Goal: Task Accomplishment & Management: Complete application form

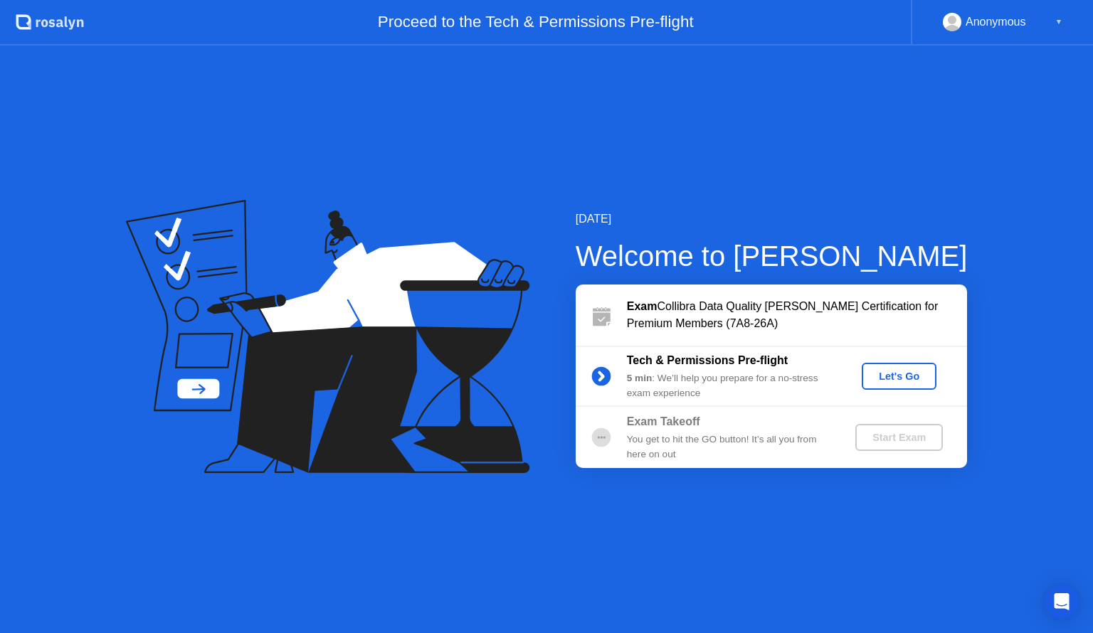
click at [889, 375] on div "Let's Go" at bounding box center [898, 376] width 63 height 11
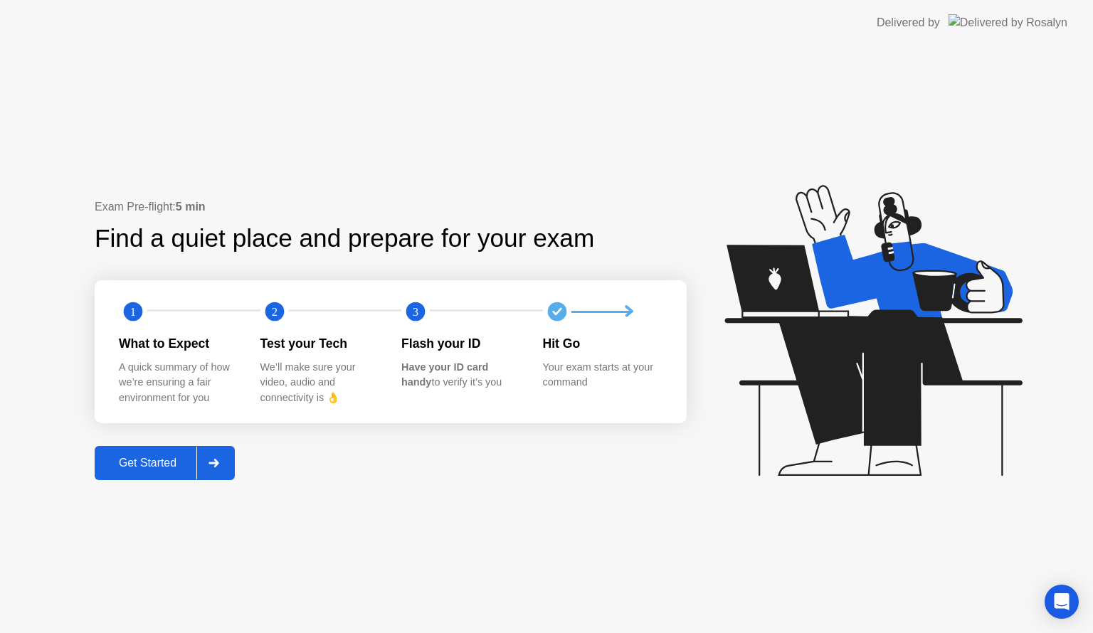
click at [213, 468] on div at bounding box center [213, 463] width 34 height 33
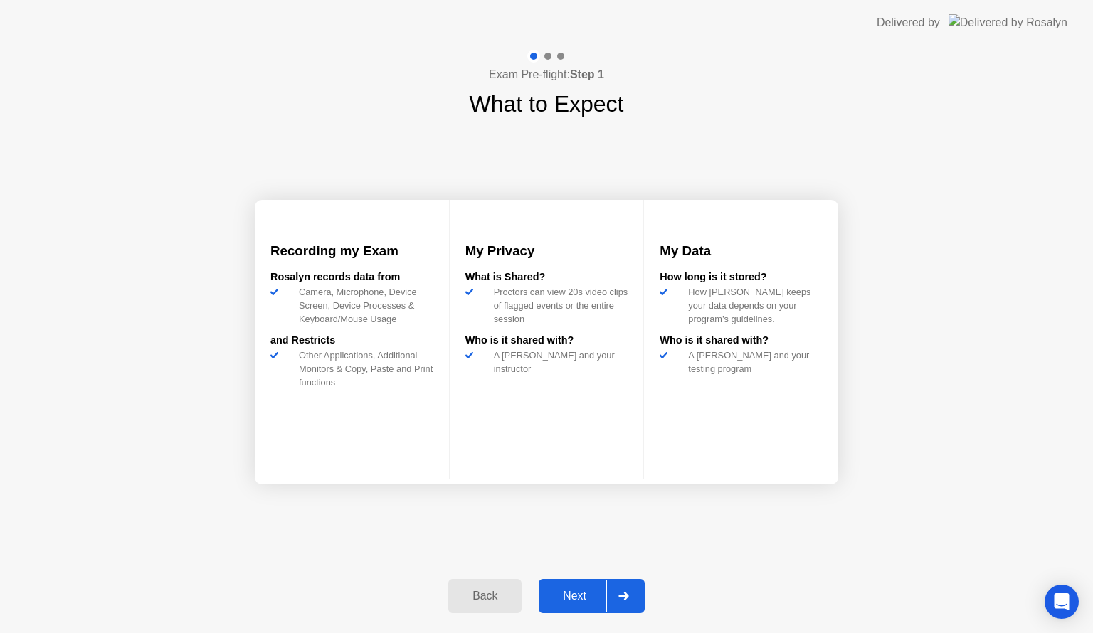
click at [633, 598] on div at bounding box center [623, 596] width 34 height 33
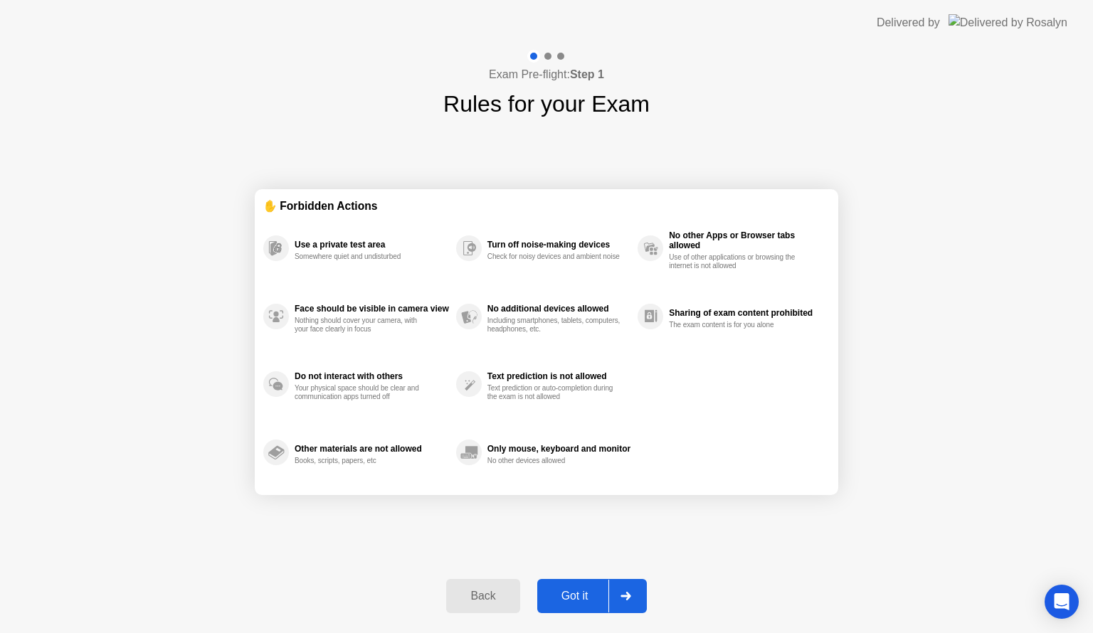
click at [633, 598] on div at bounding box center [625, 596] width 34 height 33
select select "**********"
select select "*******"
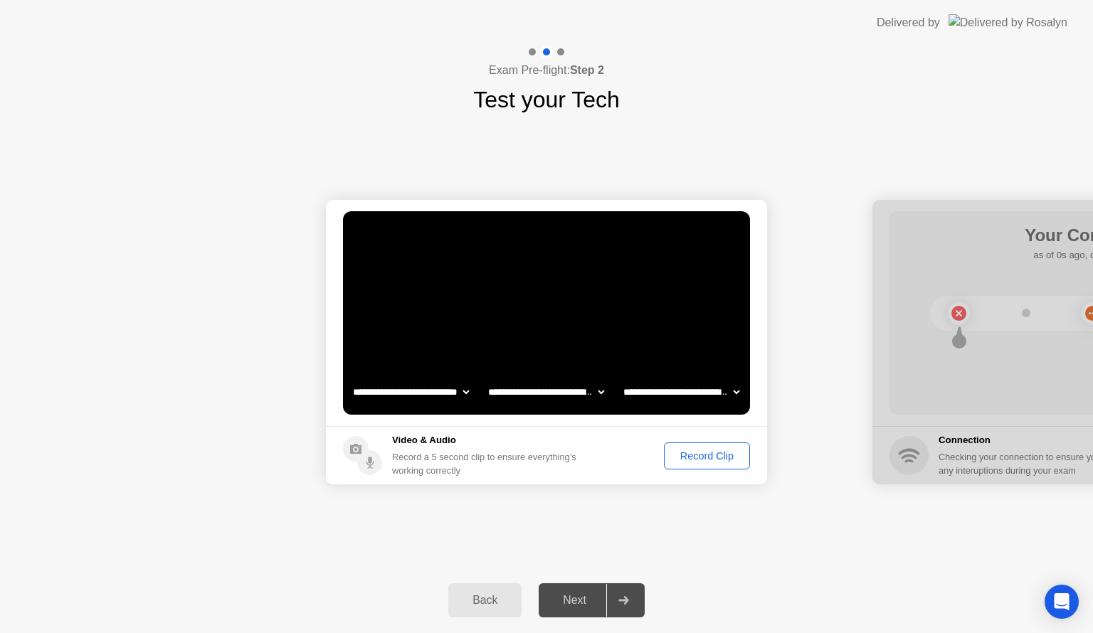
click at [711, 450] on div "Record Clip" at bounding box center [707, 455] width 76 height 11
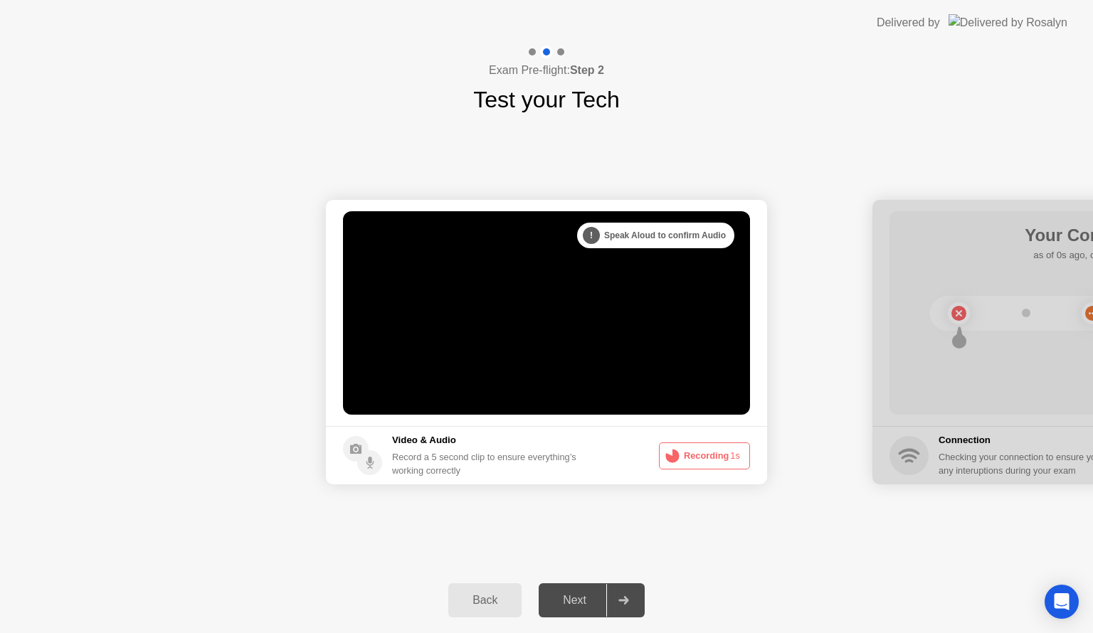
click at [669, 233] on div ". . . Try increasing your lighting" at bounding box center [660, 236] width 147 height 26
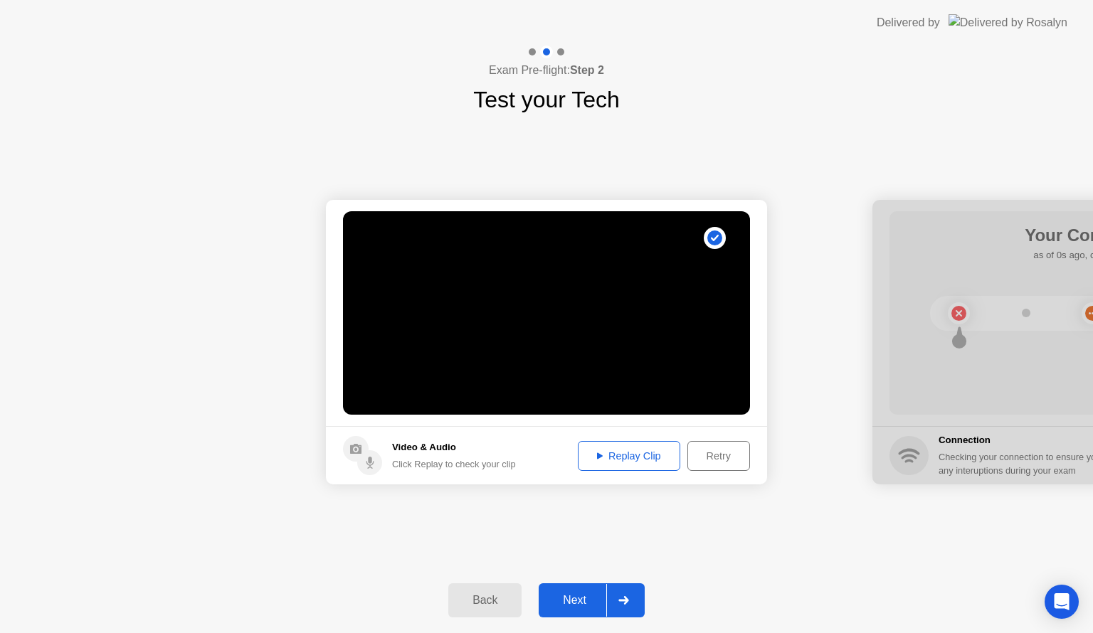
click at [632, 459] on div "Replay Clip" at bounding box center [629, 455] width 92 height 11
click at [702, 458] on div "Retry" at bounding box center [718, 455] width 53 height 11
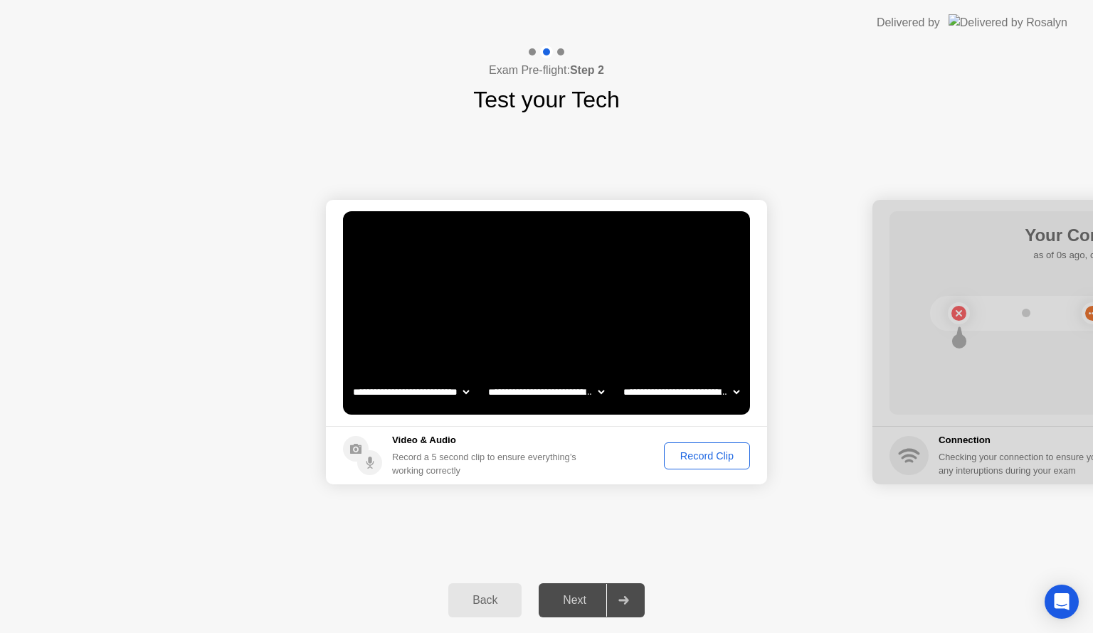
click at [694, 454] on div "Record Clip" at bounding box center [707, 455] width 76 height 11
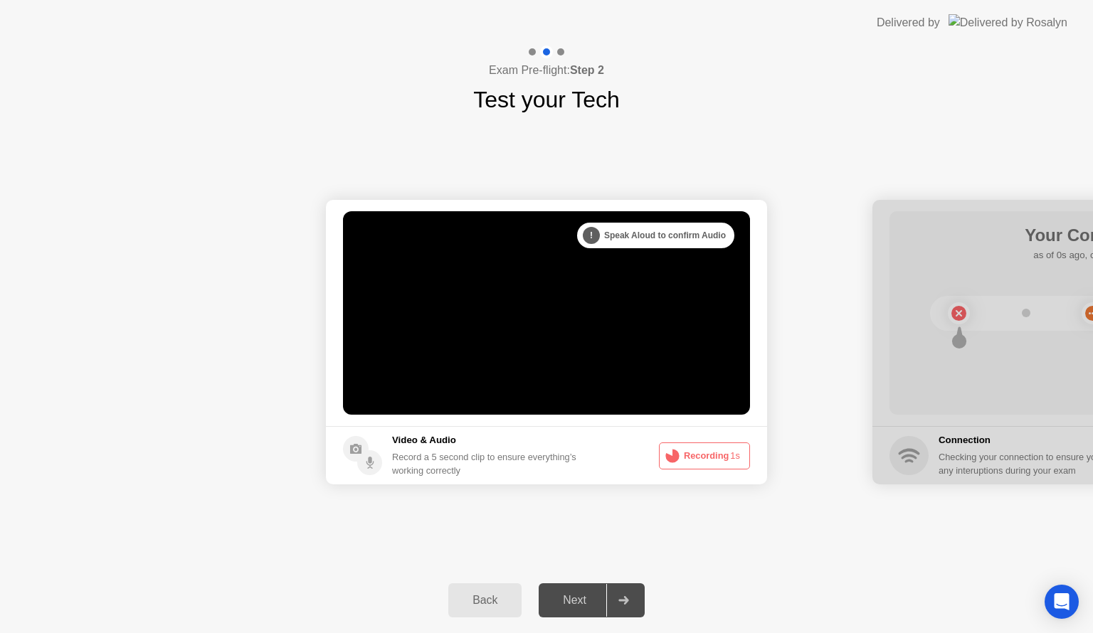
click at [694, 452] on button "Recording 1s" at bounding box center [704, 456] width 91 height 27
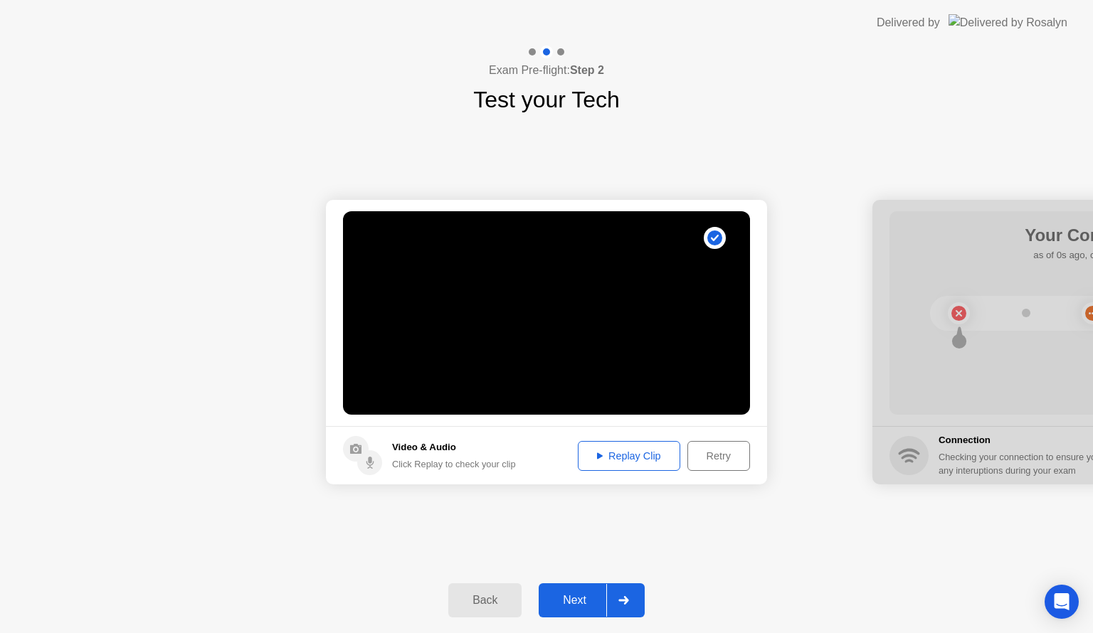
click at [623, 459] on div "Replay Clip" at bounding box center [629, 455] width 92 height 11
drag, startPoint x: 491, startPoint y: 455, endPoint x: 497, endPoint y: 462, distance: 9.1
click at [497, 462] on div "Video & Audio Click Replay to check your clip" at bounding box center [454, 455] width 124 height 31
click at [631, 596] on div at bounding box center [623, 600] width 34 height 33
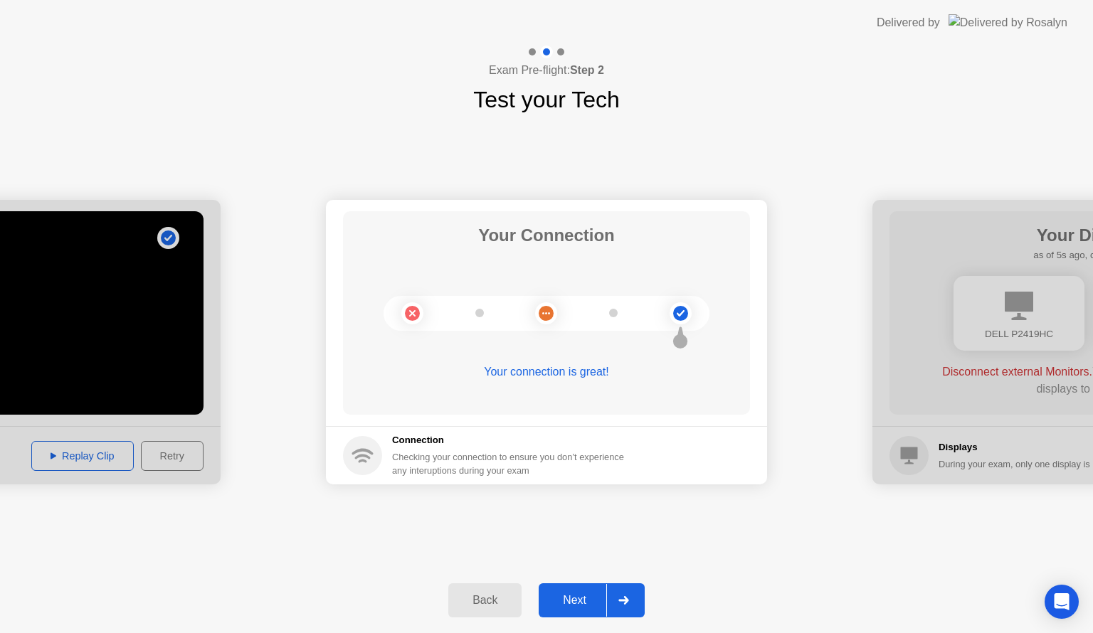
click at [598, 594] on div "Next" at bounding box center [574, 600] width 63 height 13
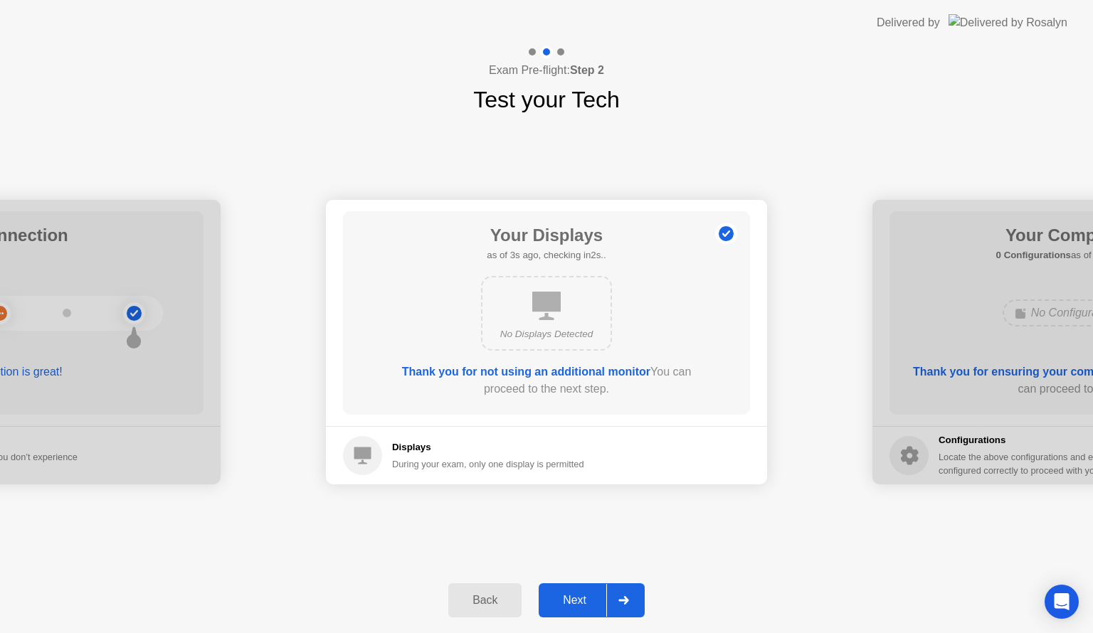
click at [620, 596] on icon at bounding box center [623, 600] width 11 height 9
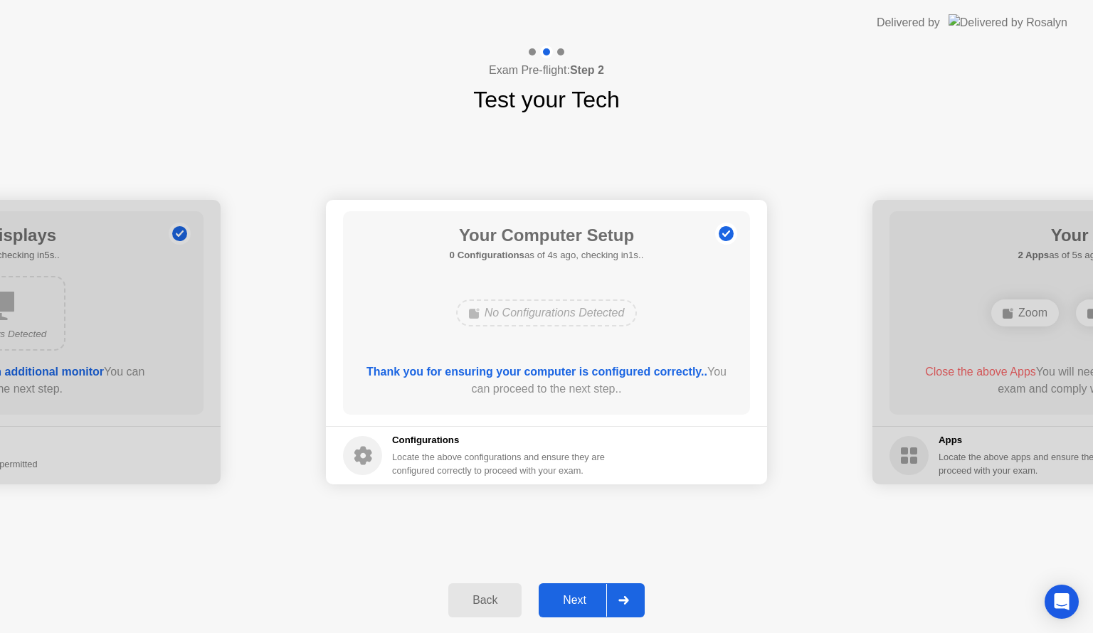
click at [628, 579] on div "Back Next" at bounding box center [546, 600] width 1093 height 65
click at [628, 599] on icon at bounding box center [623, 600] width 10 height 9
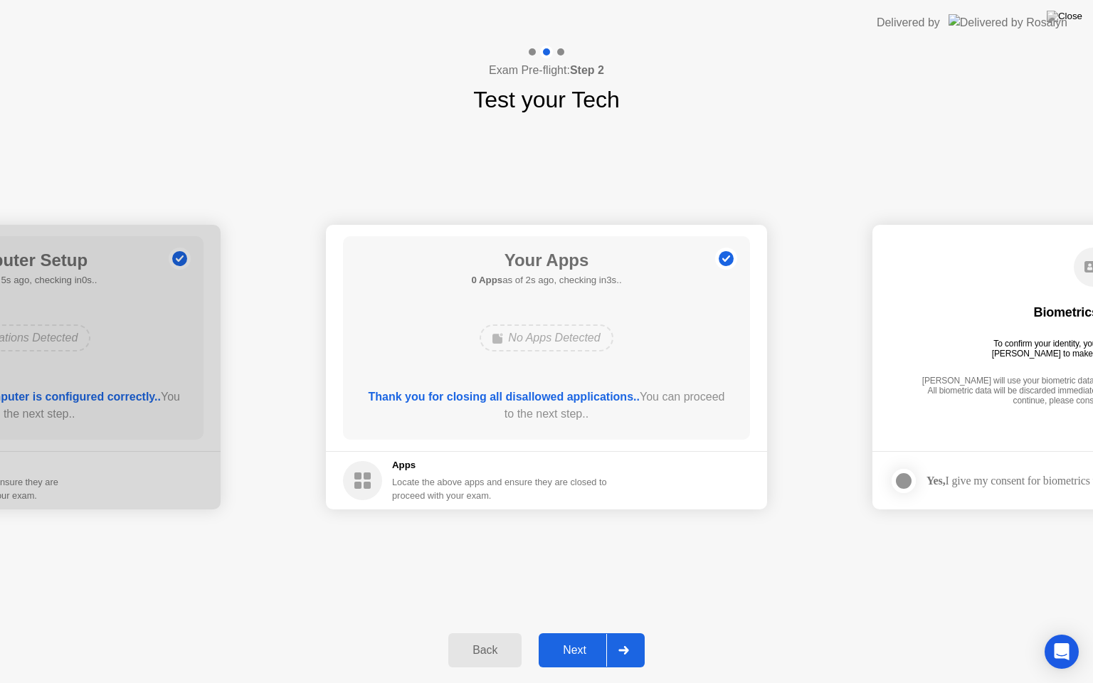
click at [593, 633] on div "Next" at bounding box center [574, 650] width 63 height 13
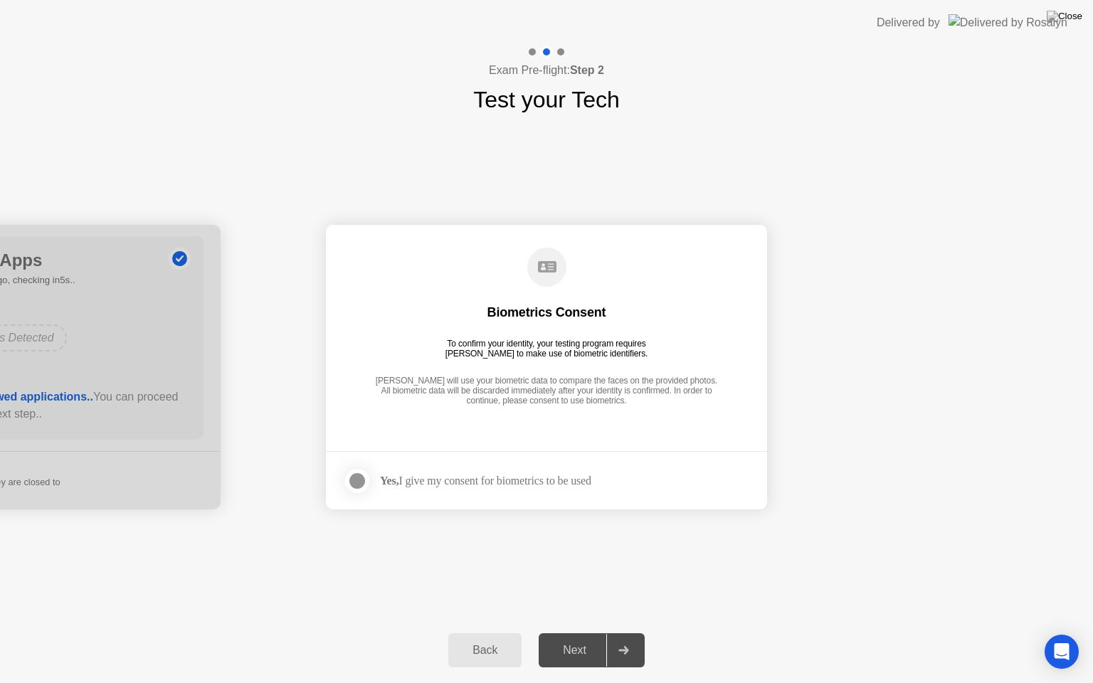
click at [360, 479] on div at bounding box center [357, 480] width 17 height 17
click at [583, 633] on div "Next" at bounding box center [574, 650] width 63 height 13
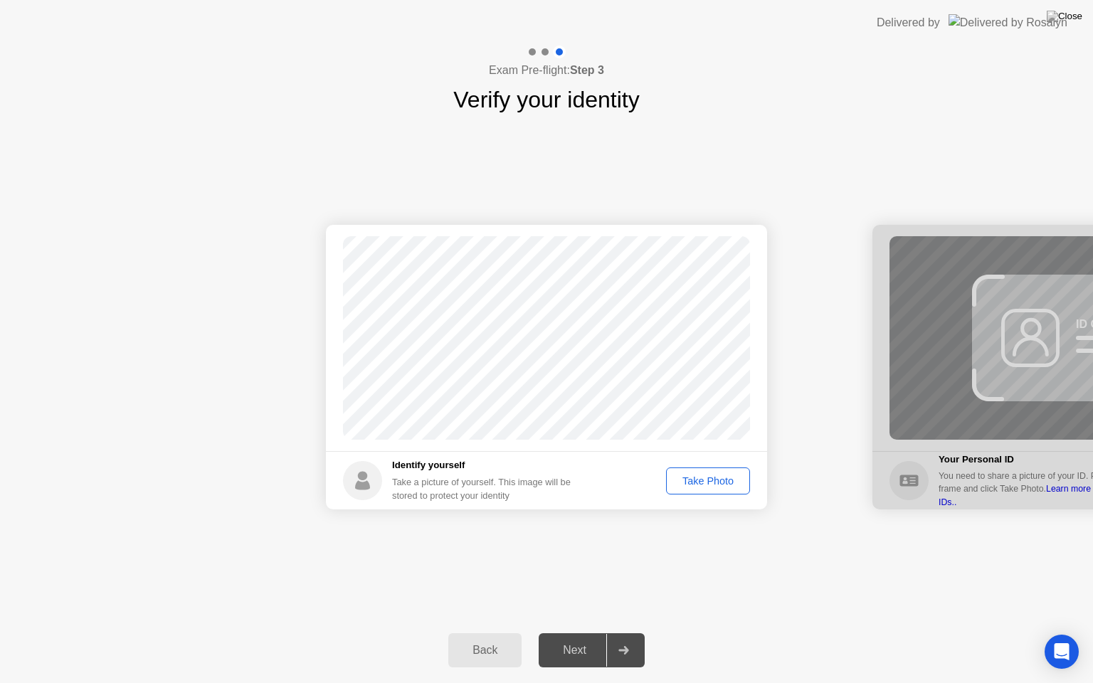
click at [709, 485] on div "Take Photo" at bounding box center [708, 480] width 74 height 11
click at [712, 478] on div "Retake" at bounding box center [716, 480] width 55 height 11
click at [707, 475] on div "Take Photo" at bounding box center [708, 480] width 74 height 11
click at [591, 633] on div "Next" at bounding box center [574, 650] width 63 height 13
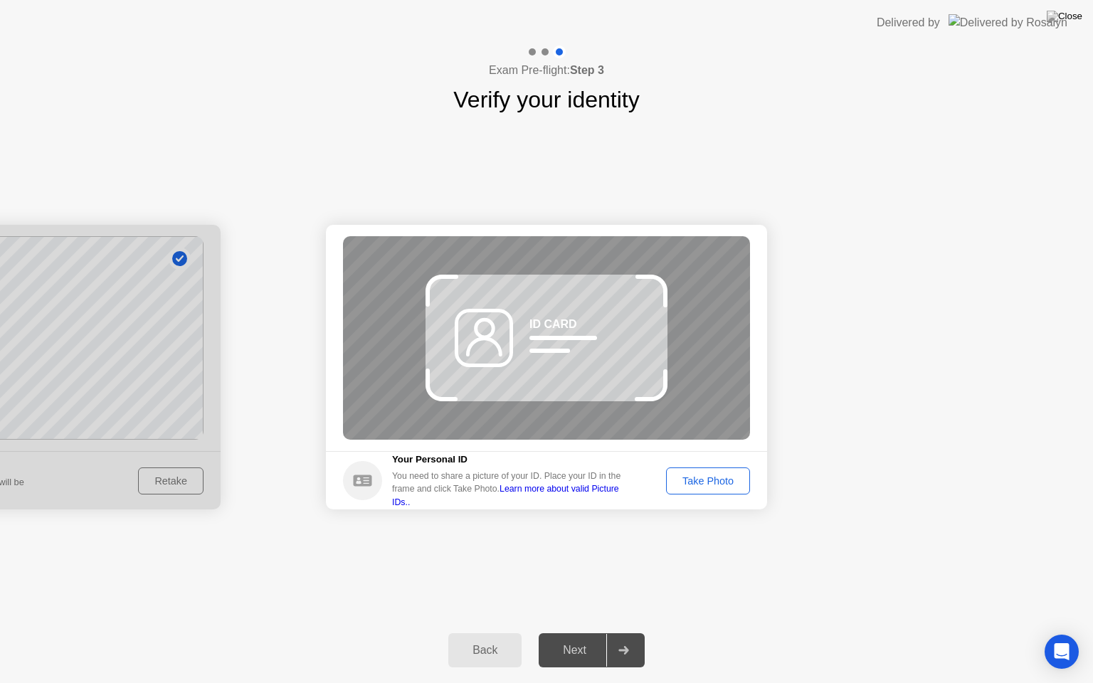
drag, startPoint x: 427, startPoint y: 488, endPoint x: 476, endPoint y: 481, distance: 49.6
click at [476, 481] on div "You need to share a picture of your ID. Place your ID in the frame and click Ta…" at bounding box center [511, 489] width 239 height 39
click at [734, 478] on div "Take Photo" at bounding box center [708, 480] width 74 height 11
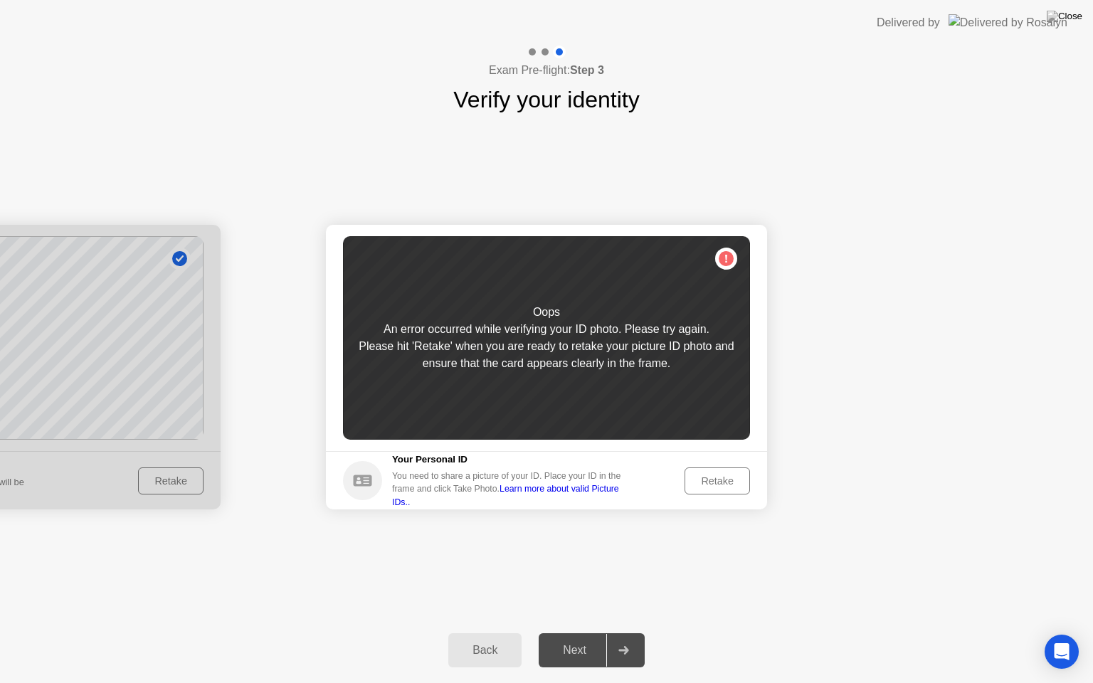
click at [704, 485] on div "Retake" at bounding box center [716, 480] width 55 height 11
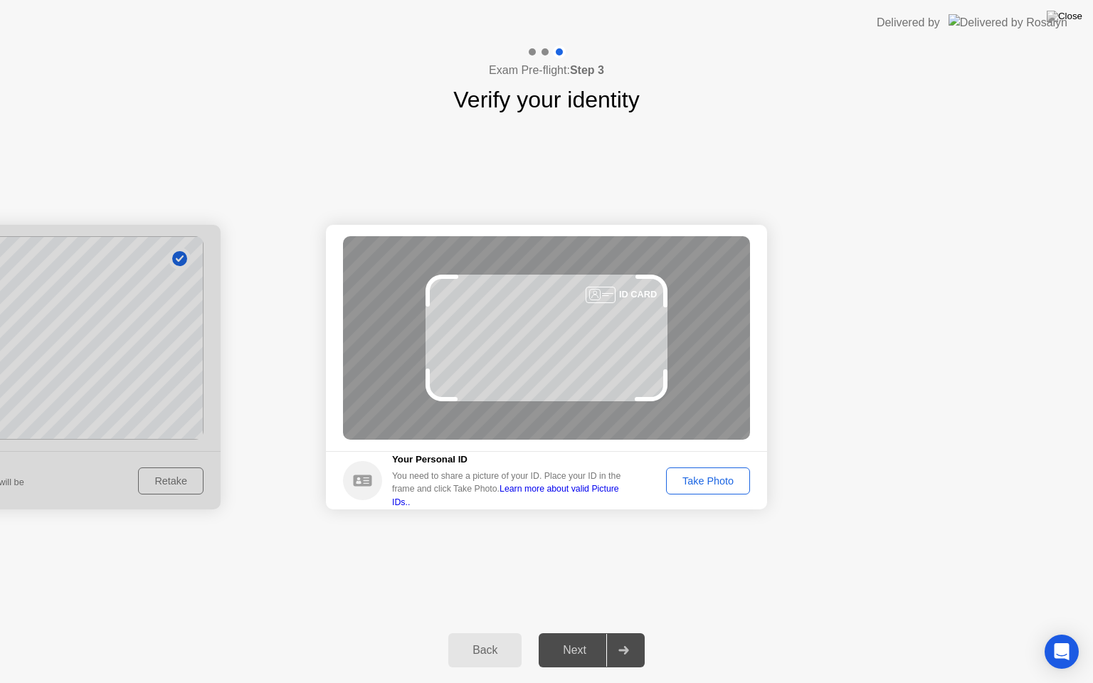
click at [689, 492] on button "Take Photo" at bounding box center [708, 480] width 84 height 27
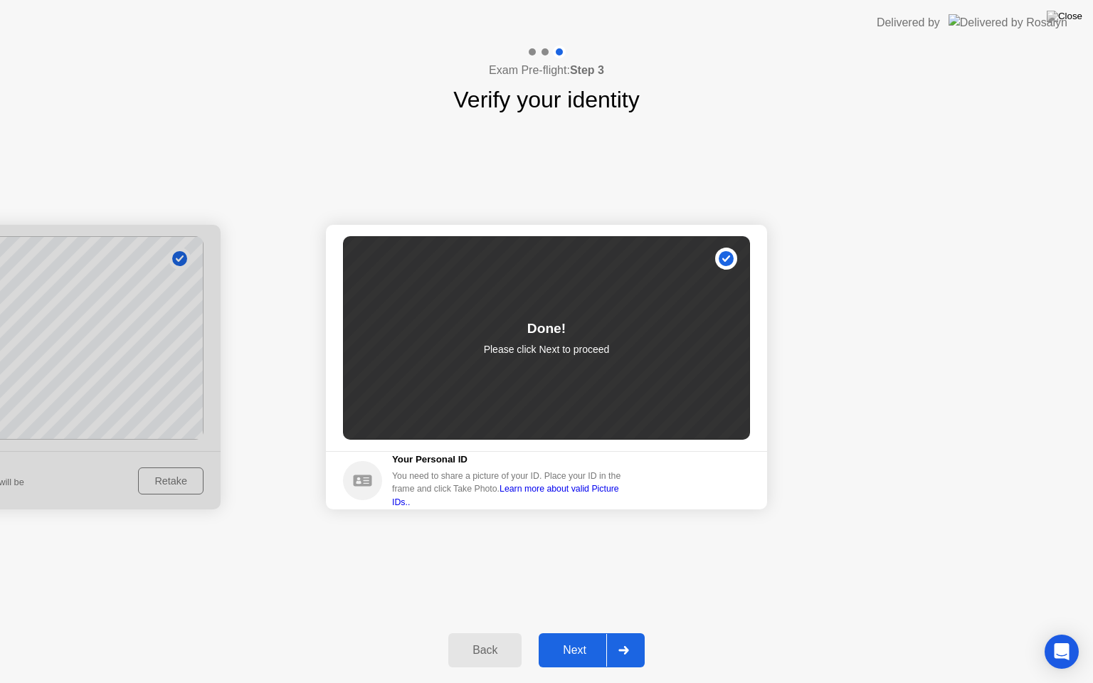
click at [581, 633] on div "Next" at bounding box center [574, 650] width 63 height 13
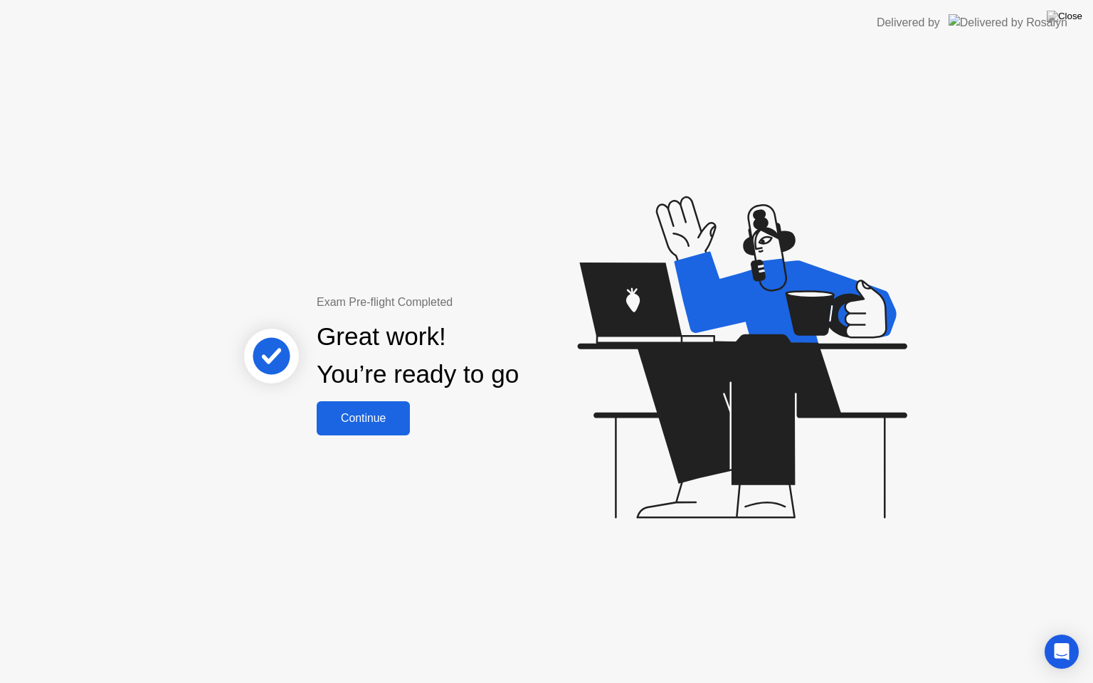
click at [376, 428] on button "Continue" at bounding box center [363, 418] width 93 height 34
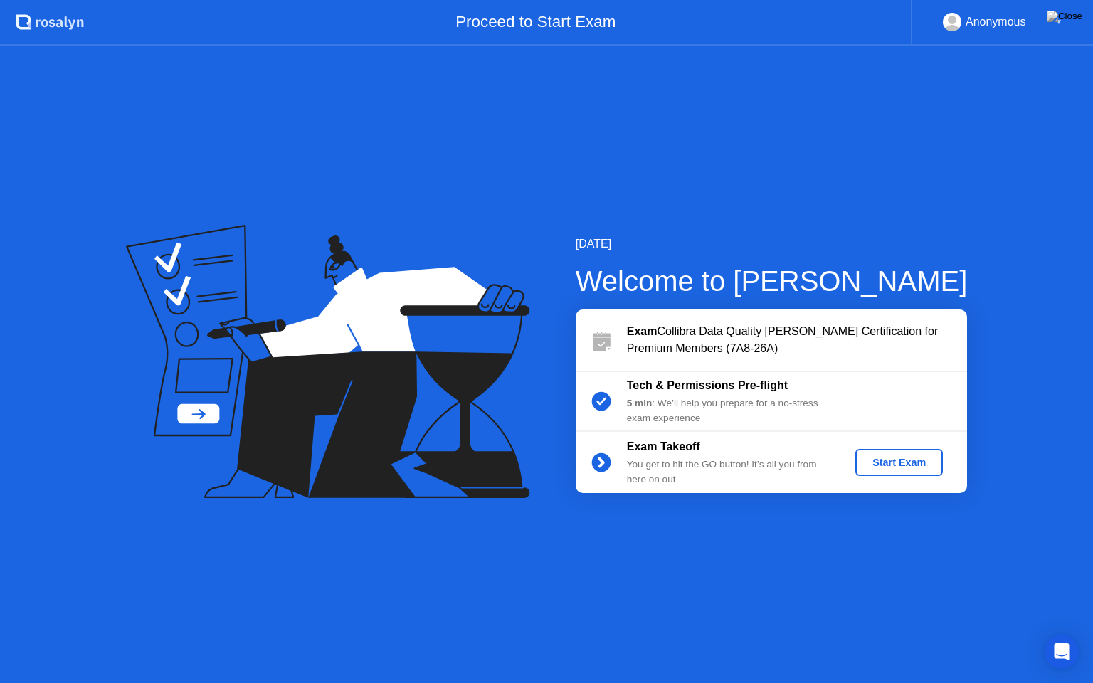
click at [891, 467] on div "Start Exam" at bounding box center [899, 462] width 76 height 11
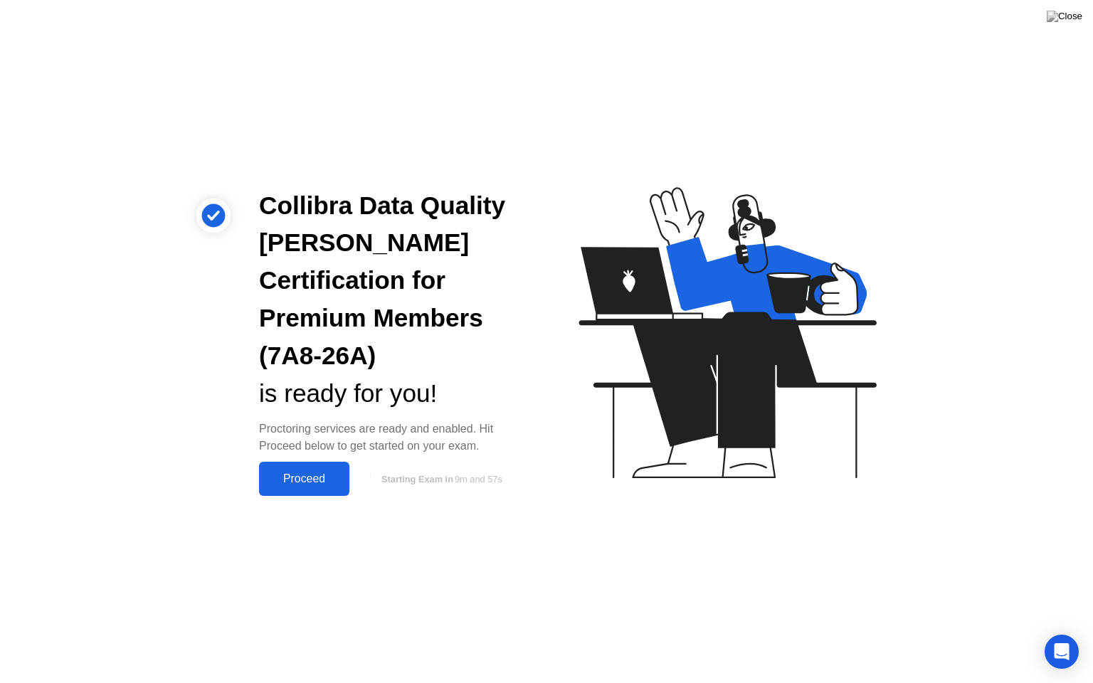
click at [303, 472] on div "Proceed" at bounding box center [304, 478] width 82 height 13
